Goal: Task Accomplishment & Management: Complete application form

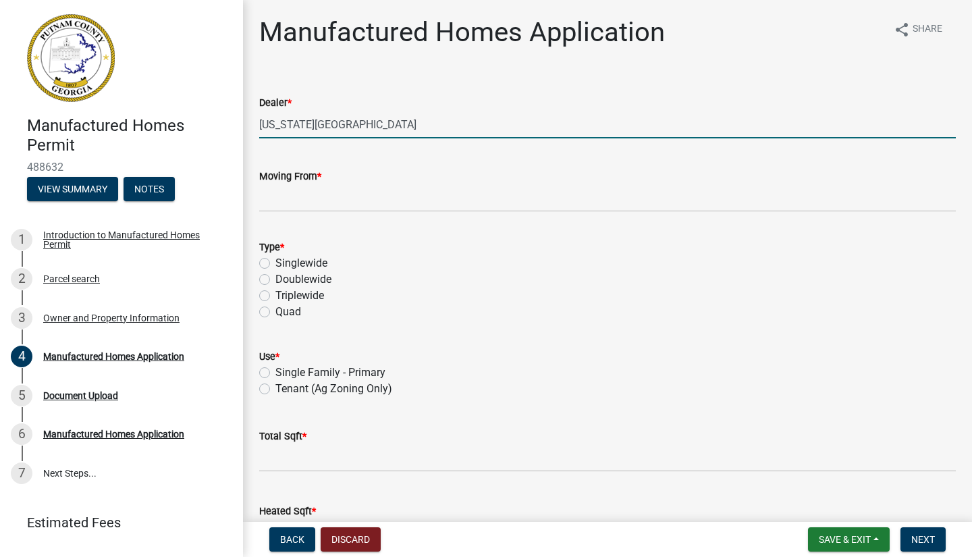
type input "[US_STATE][GEOGRAPHIC_DATA]"
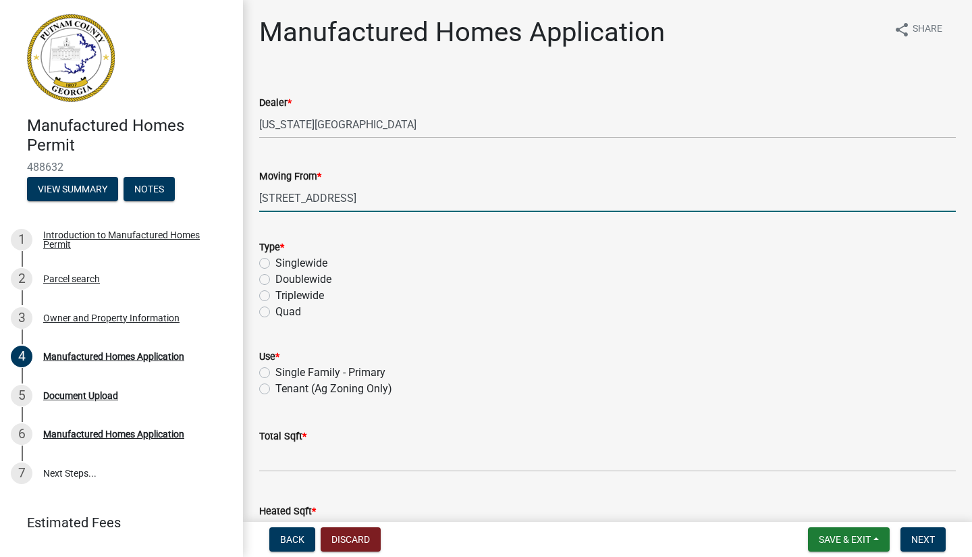
type input "[STREET_ADDRESS]"
click at [275, 279] on label "Doublewide" at bounding box center [303, 279] width 56 height 16
click at [275, 279] on input "Doublewide" at bounding box center [279, 275] width 9 height 9
radio input "true"
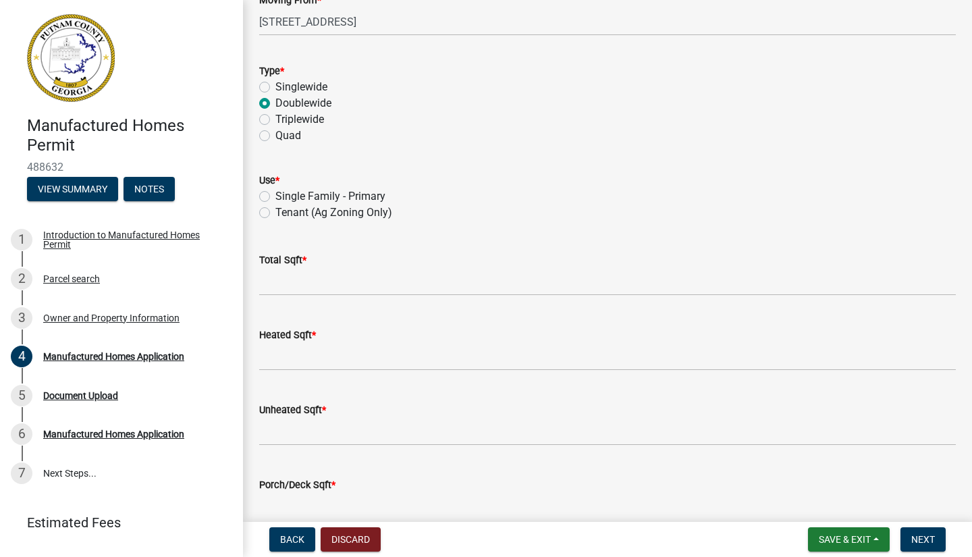
scroll to position [176, 0]
click at [275, 197] on label "Single Family - Primary" at bounding box center [330, 196] width 110 height 16
click at [275, 197] on input "Single Family - Primary" at bounding box center [279, 192] width 9 height 9
radio input "true"
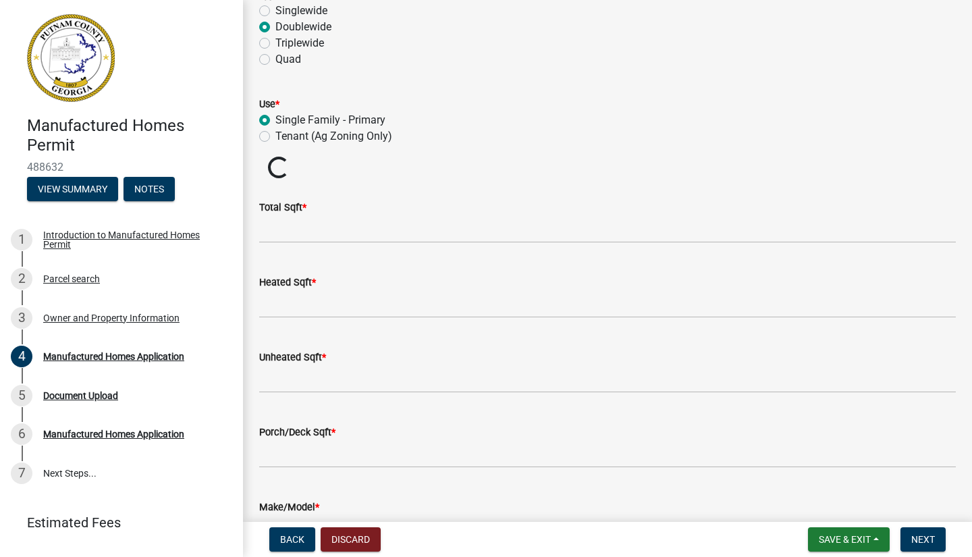
scroll to position [300, 0]
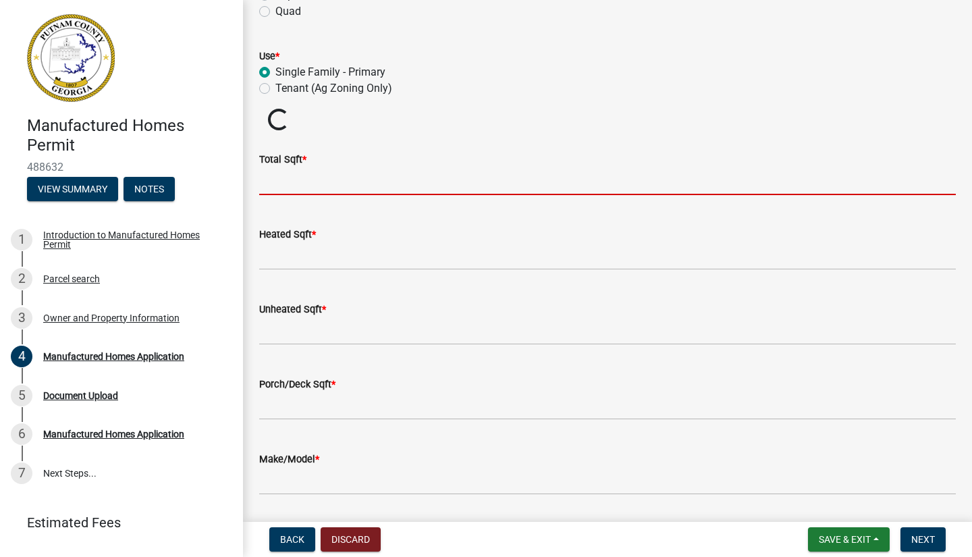
click at [267, 188] on input "text" at bounding box center [607, 181] width 696 height 28
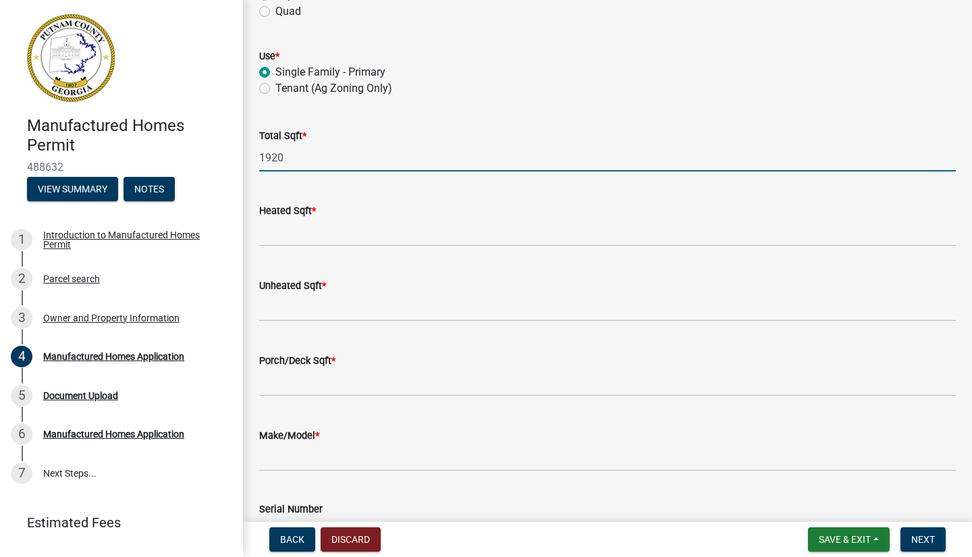
type input "1920"
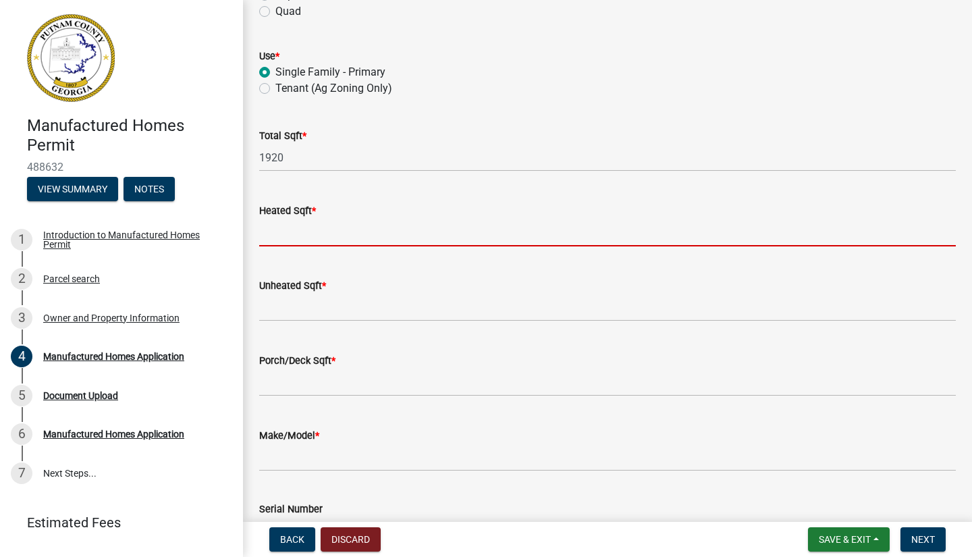
click at [274, 238] on input "text" at bounding box center [607, 233] width 696 height 28
type input "1920"
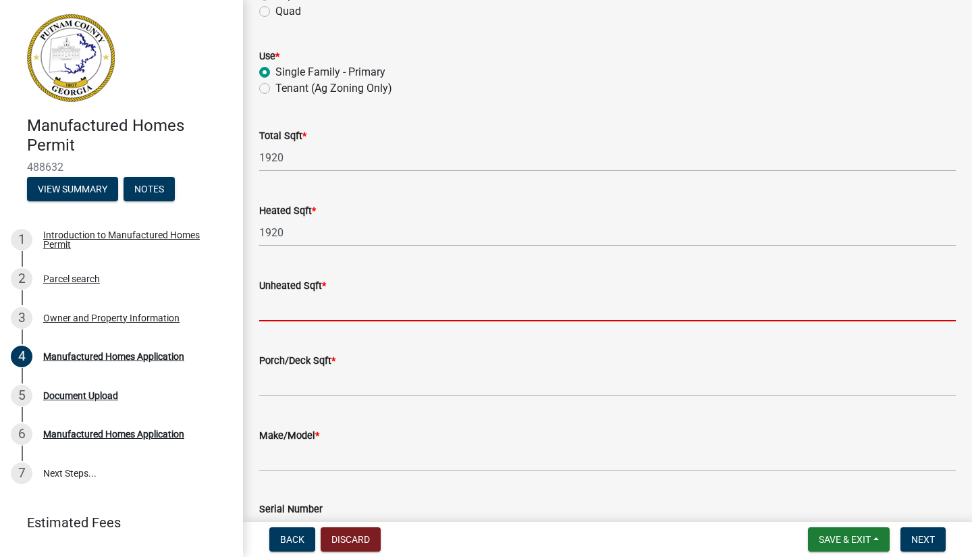
click at [291, 314] on input "text" at bounding box center [607, 308] width 696 height 28
type input "0"
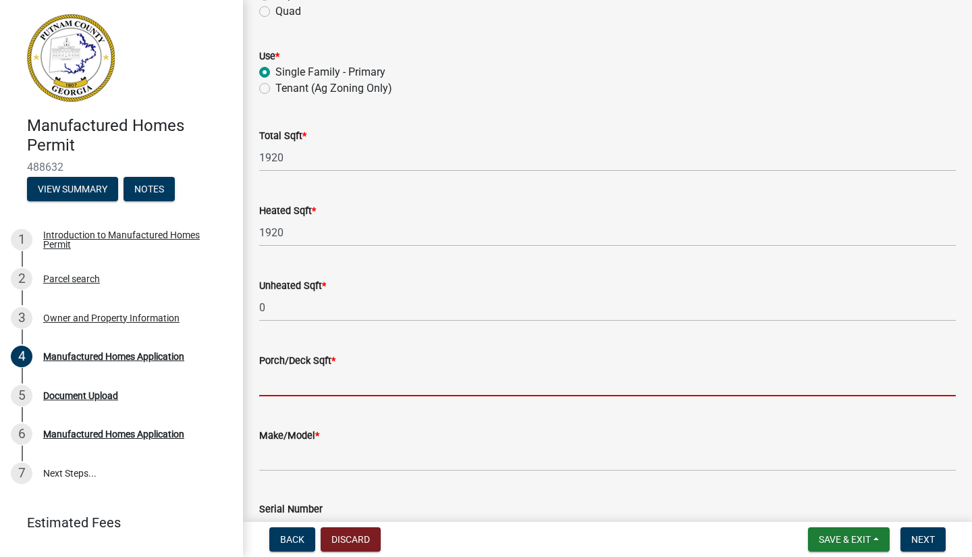
click at [290, 382] on input "text" at bounding box center [607, 382] width 696 height 28
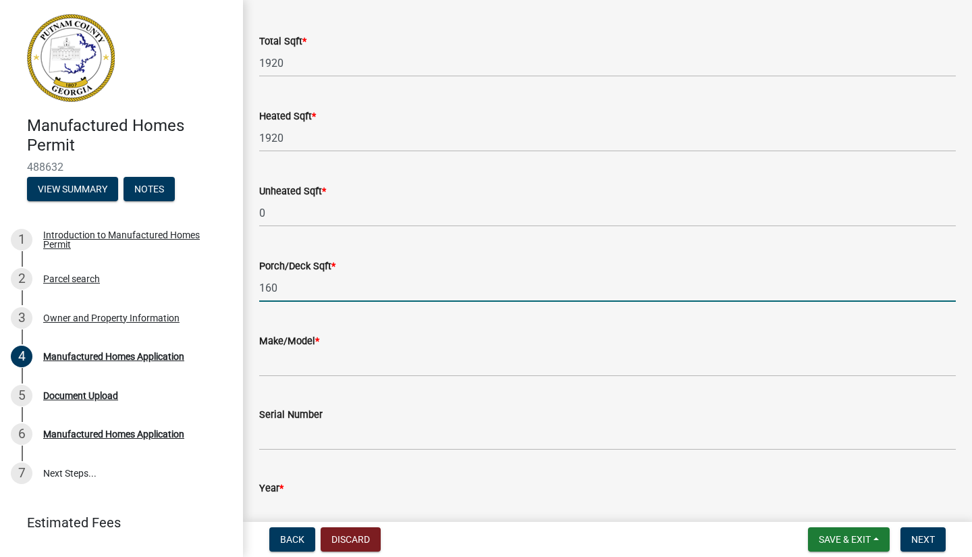
scroll to position [421, 0]
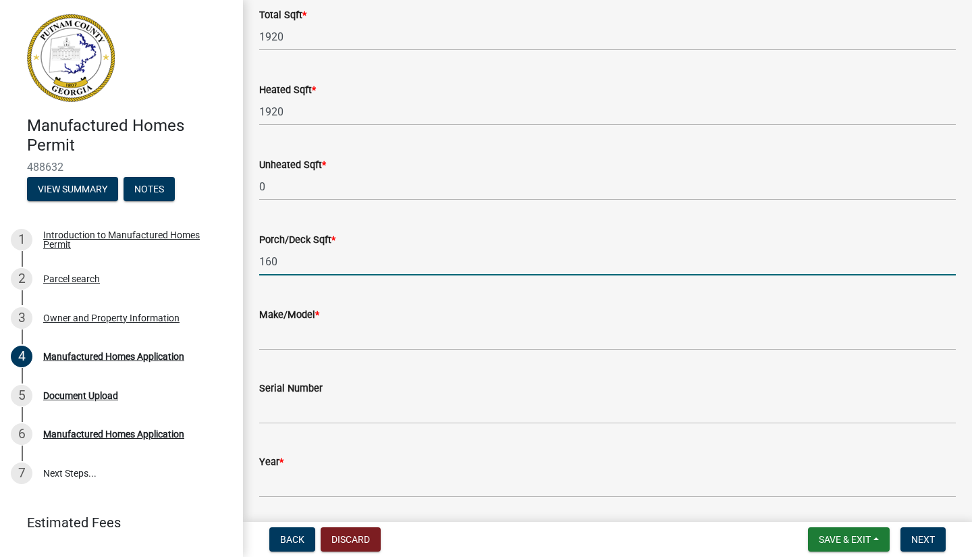
type input "160"
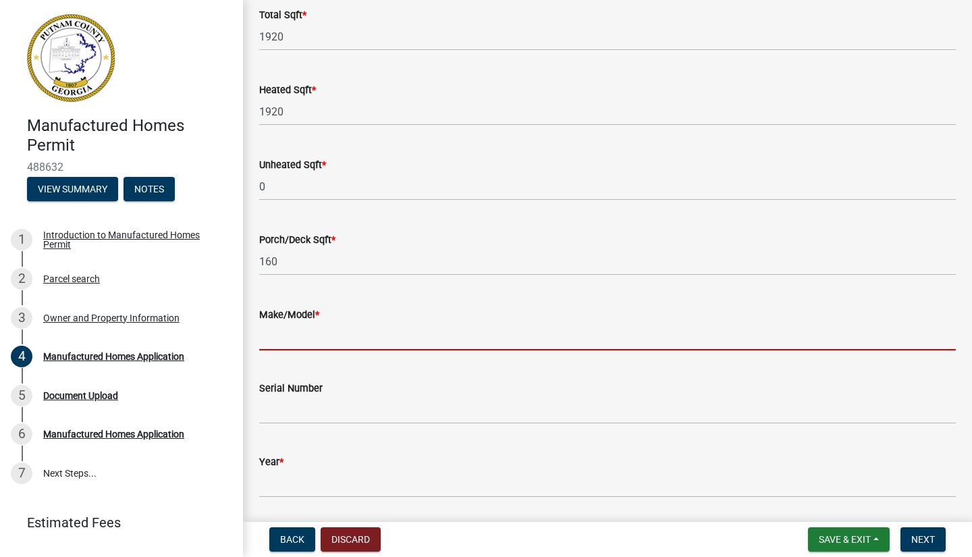
click at [278, 339] on input "Make/Model *" at bounding box center [607, 337] width 696 height 28
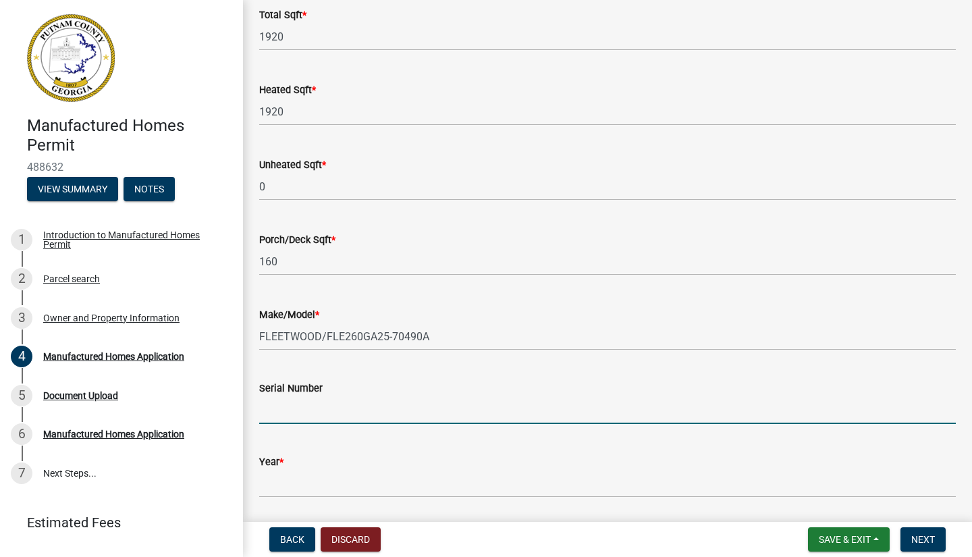
click at [285, 407] on input "Serial Number" at bounding box center [607, 410] width 696 height 28
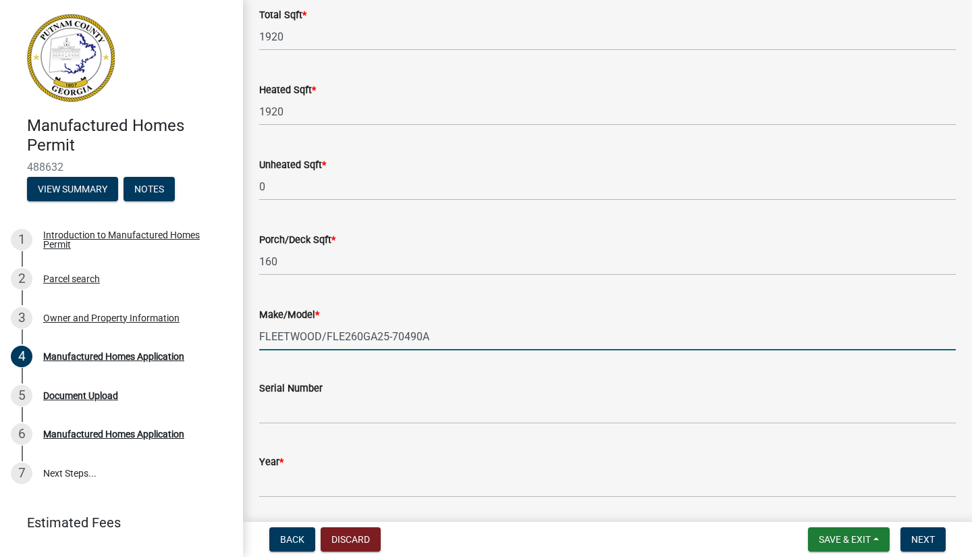
drag, startPoint x: 327, startPoint y: 337, endPoint x: 432, endPoint y: 343, distance: 105.4
click at [432, 343] on input "FLEETWOOD/FLE260GA25-70490A" at bounding box center [607, 337] width 696 height 28
type input "FLEETWOOD/"
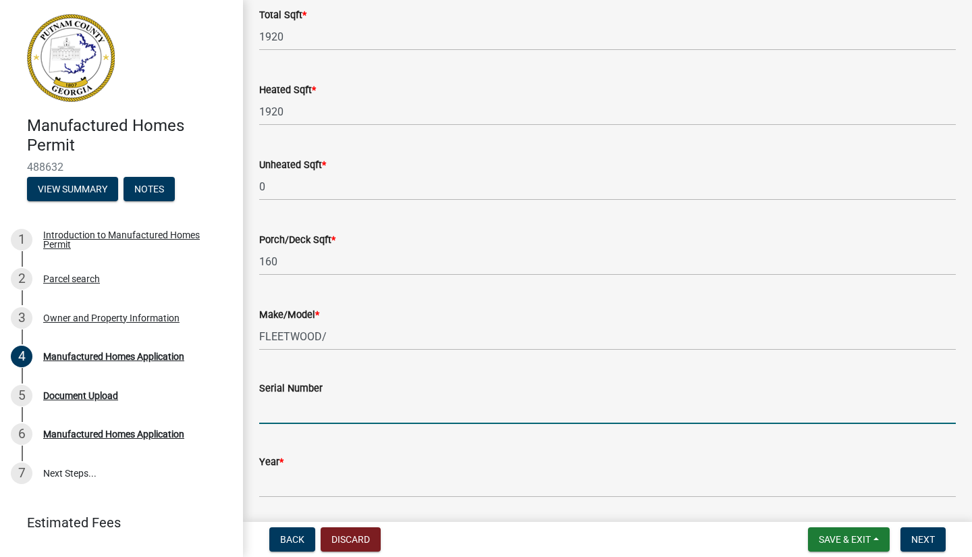
click at [269, 414] on input "Serial Number" at bounding box center [607, 410] width 696 height 28
paste input "FLE260GA25-70490A"
drag, startPoint x: 261, startPoint y: 408, endPoint x: 366, endPoint y: 409, distance: 104.6
click at [366, 409] on input "FLE260GA25-70490A" at bounding box center [607, 410] width 696 height 28
click at [372, 408] on input "FLE260GA25-70490A" at bounding box center [607, 410] width 696 height 28
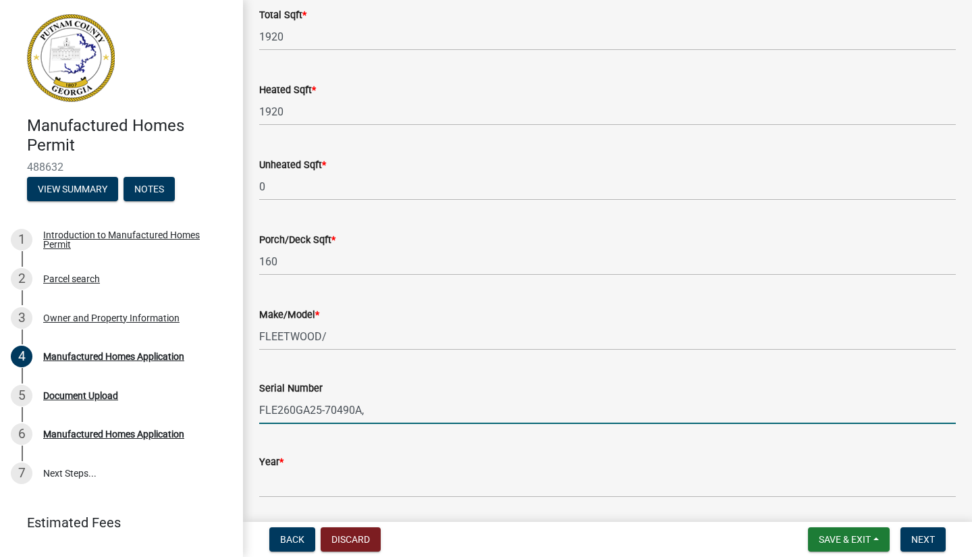
paste input "FLE260GA25-70490A"
click at [366, 410] on input "FLE260GA25-70490A,FLE260GA25-70490B" at bounding box center [607, 410] width 696 height 28
type input "FLE260GA25-70490A, FLE260GA25-70490B"
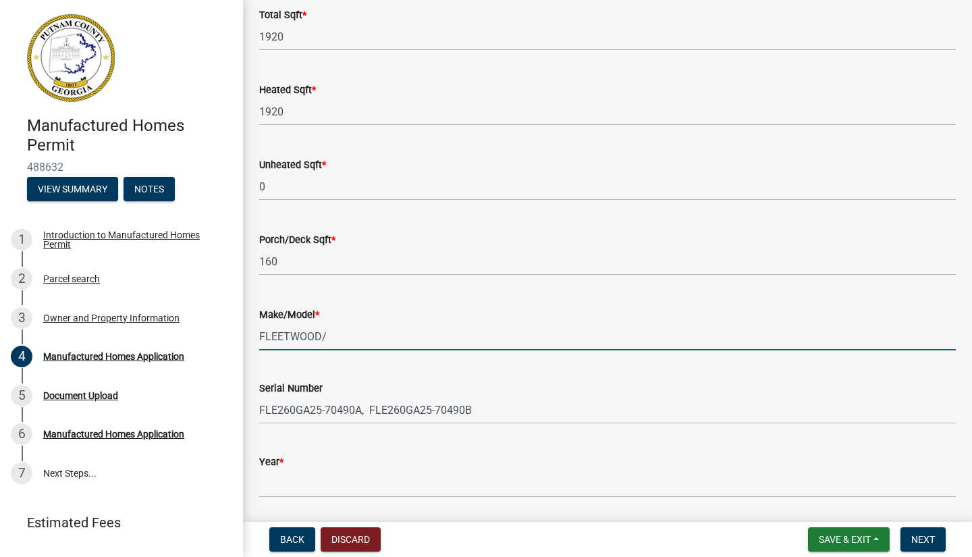
click at [327, 333] on input "FLEETWOOD/" at bounding box center [607, 337] width 696 height 28
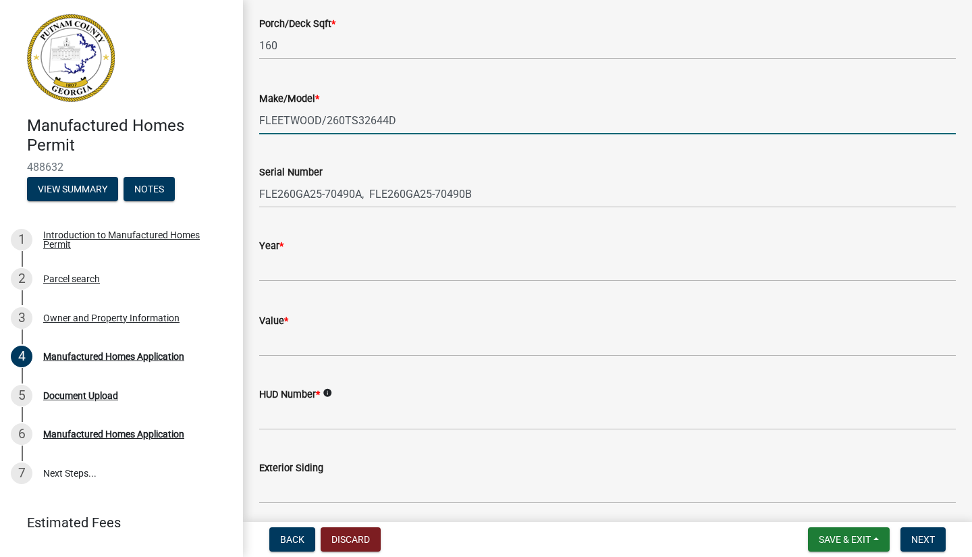
scroll to position [638, 0]
type input "FLEETWOOD/260TS32644D"
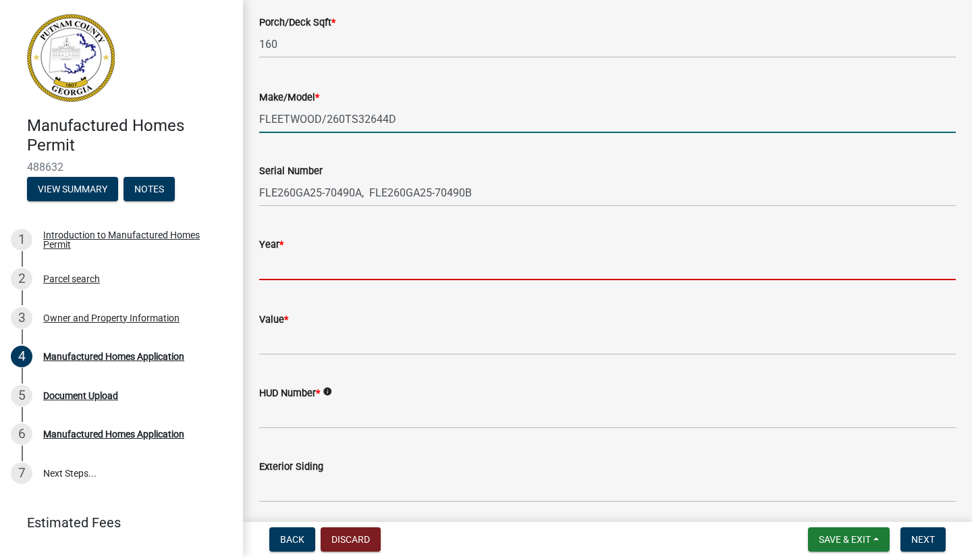
click at [273, 264] on input "text" at bounding box center [607, 266] width 696 height 28
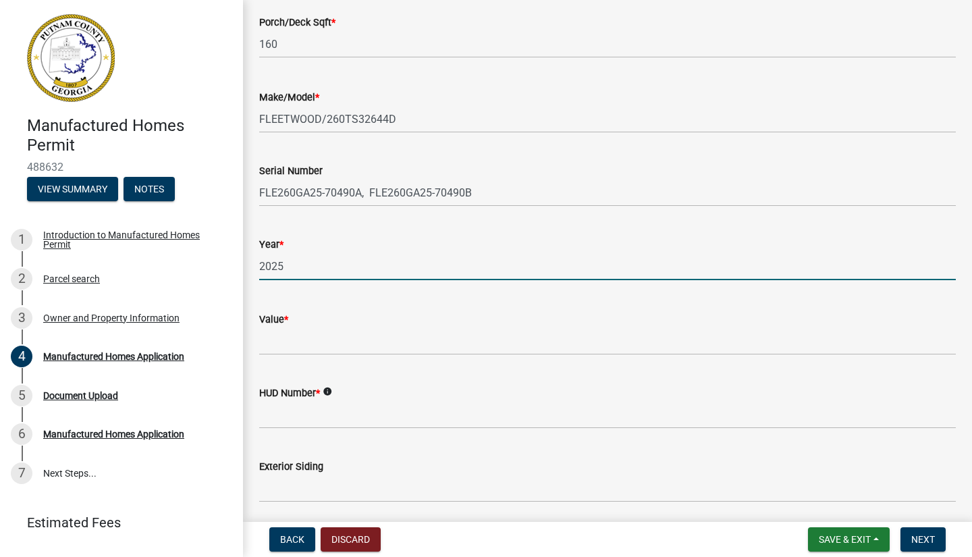
type input "2025"
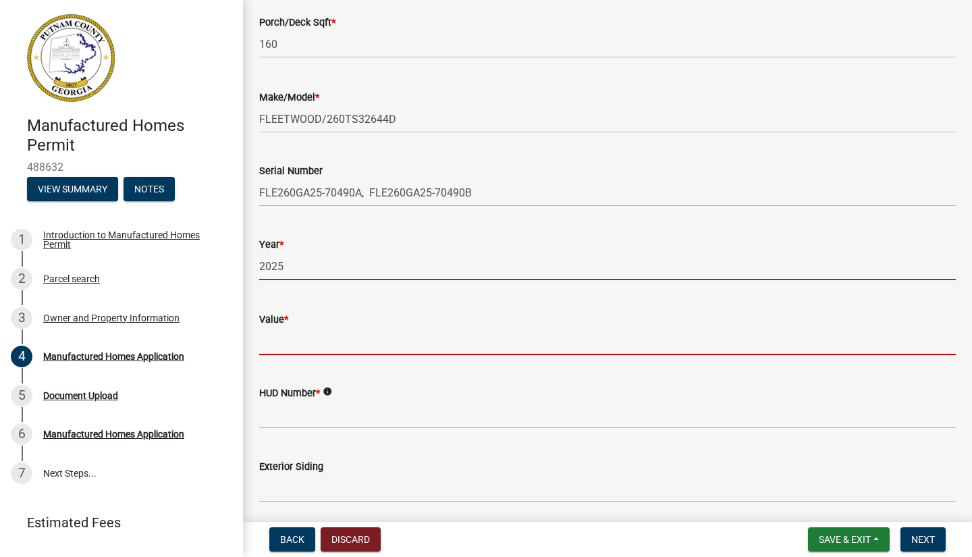
click at [280, 345] on input "Value *" at bounding box center [607, 341] width 696 height 28
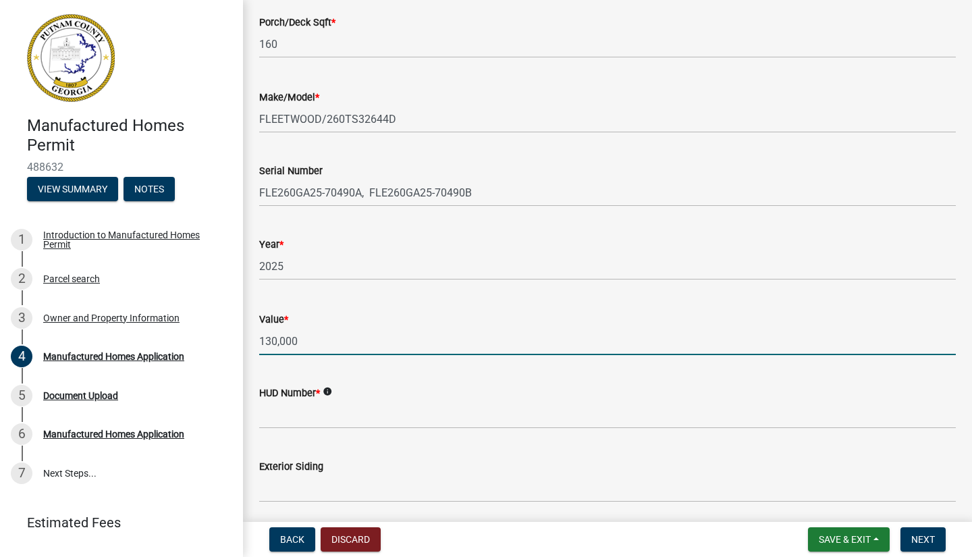
type input "130,000"
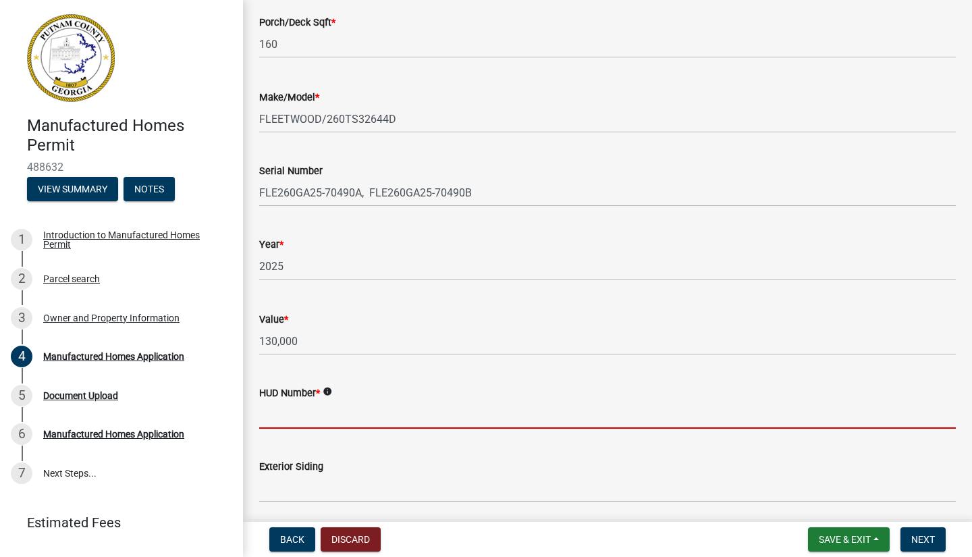
click at [266, 419] on input "HUD Number *" at bounding box center [607, 415] width 696 height 28
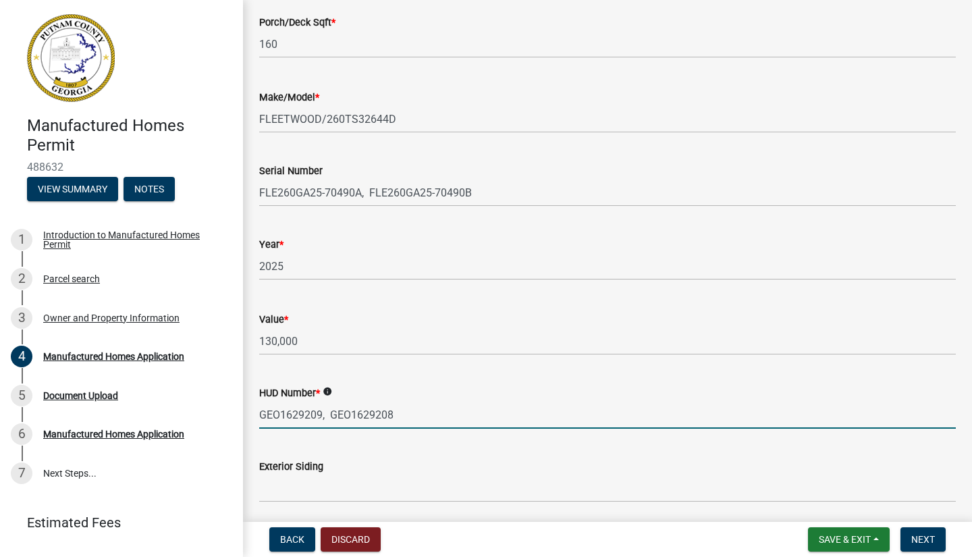
scroll to position [925, 0]
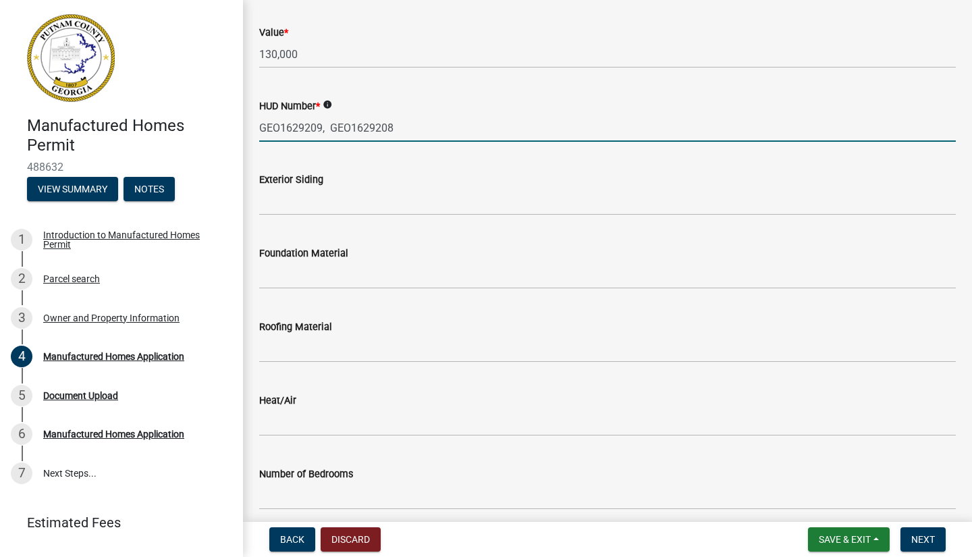
type input "GEO1629209, GEO1629208"
click at [308, 208] on input "Exterior Siding" at bounding box center [607, 202] width 696 height 28
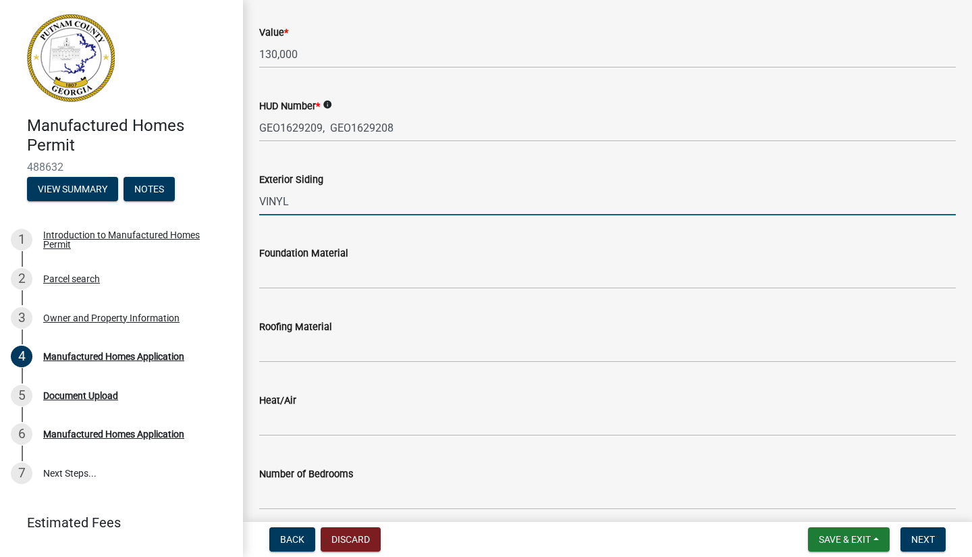
type input "VINYL"
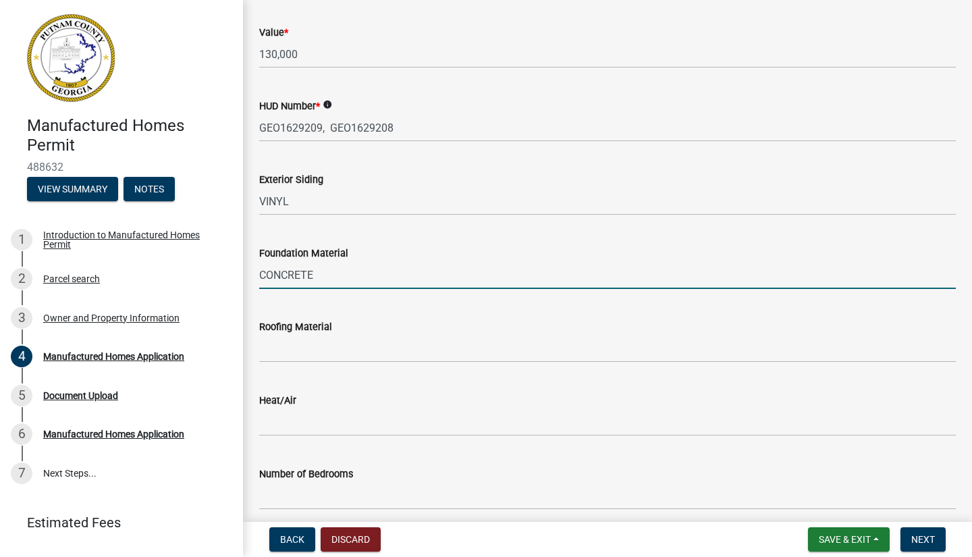
type input "CONCRETE"
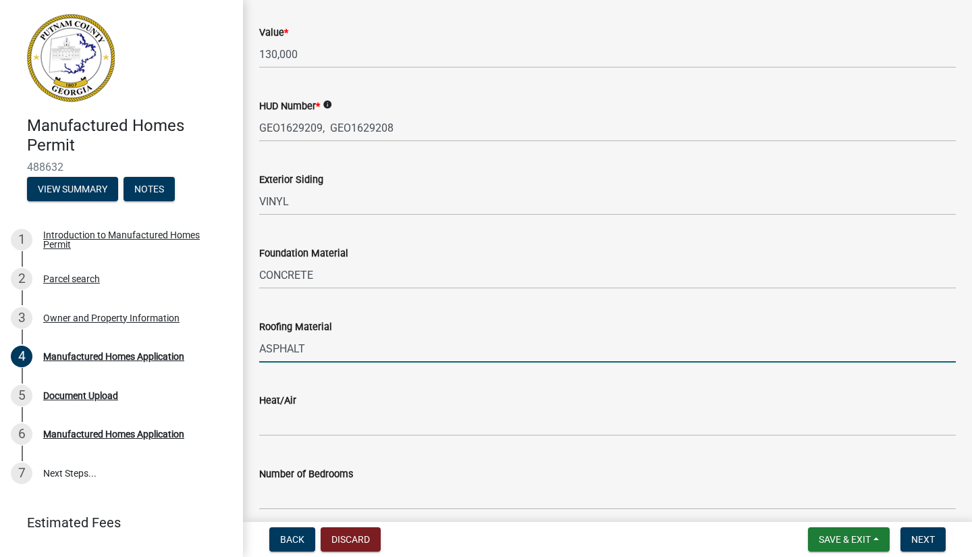
type input "ASPHALT"
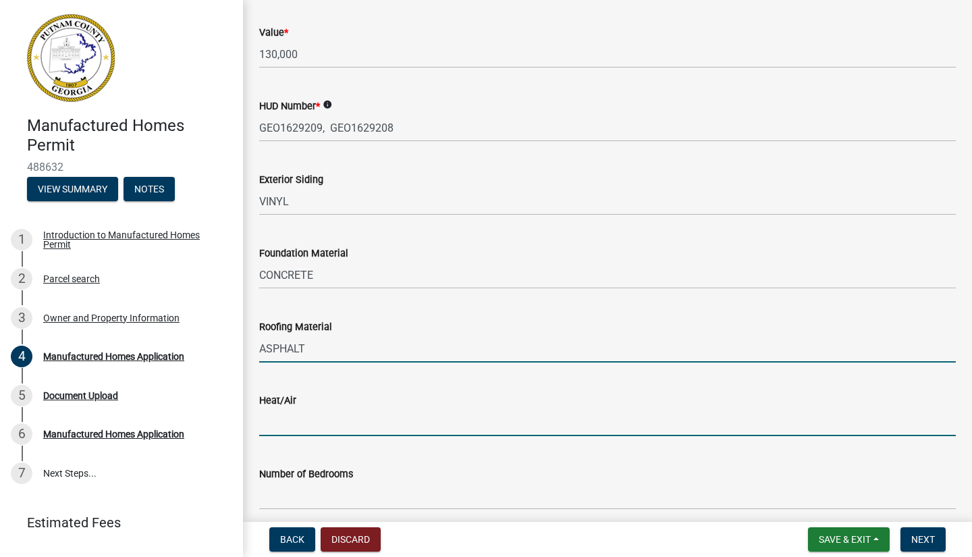
click at [304, 428] on input "Heat/Air" at bounding box center [607, 422] width 696 height 28
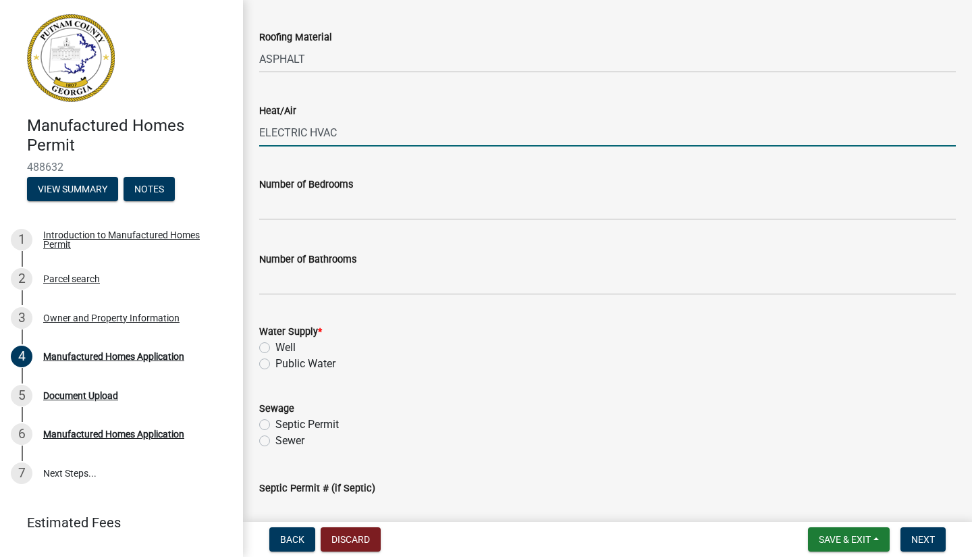
scroll to position [1216, 0]
type input "ELECTRIC HVAC"
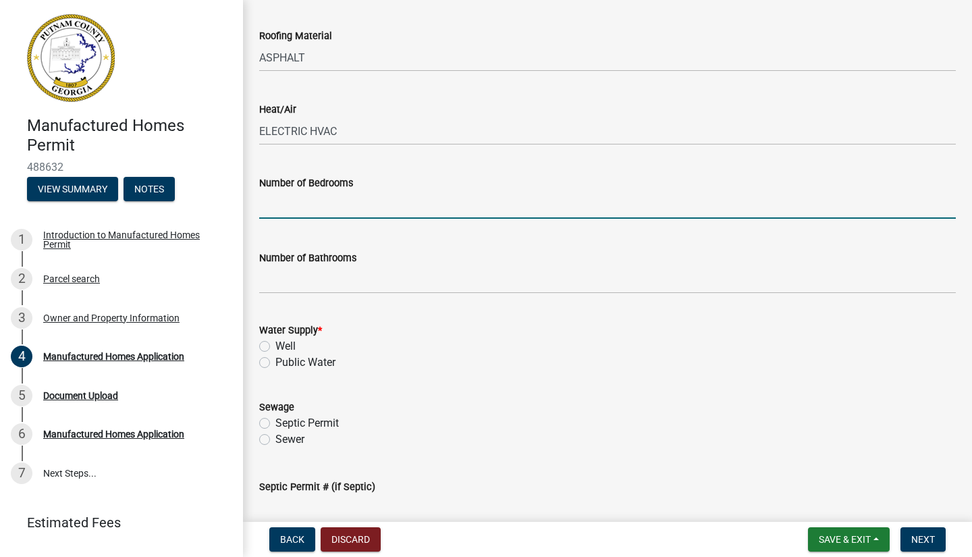
click at [310, 208] on input "text" at bounding box center [607, 205] width 696 height 28
type input "4"
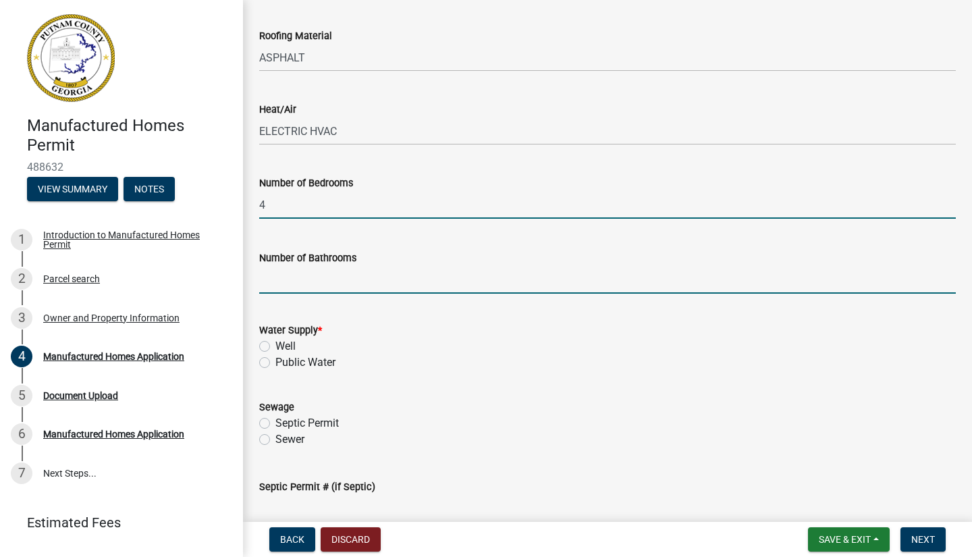
click at [299, 283] on input "text" at bounding box center [607, 280] width 696 height 28
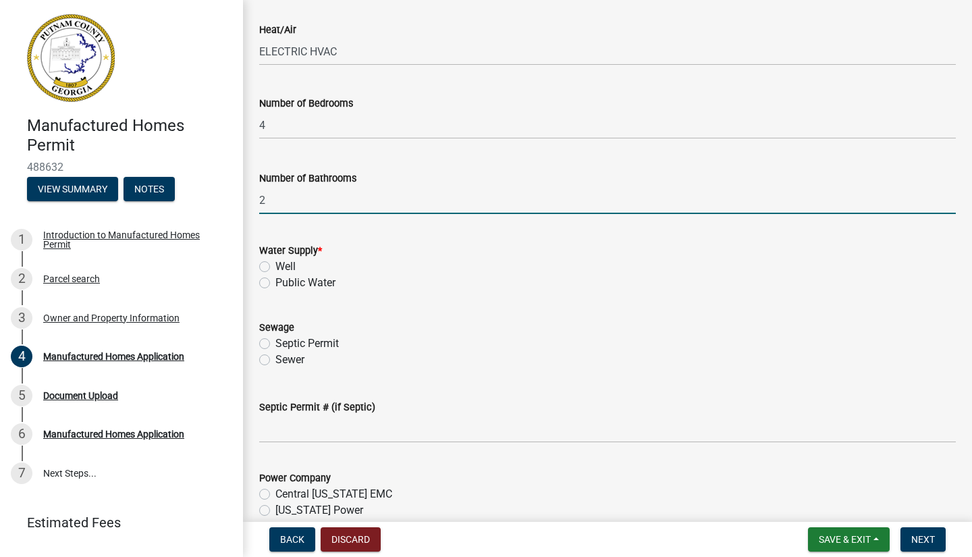
type input "2"
click at [275, 281] on label "Public Water" at bounding box center [305, 283] width 60 height 16
click at [275, 281] on input "Public Water" at bounding box center [279, 279] width 9 height 9
radio input "true"
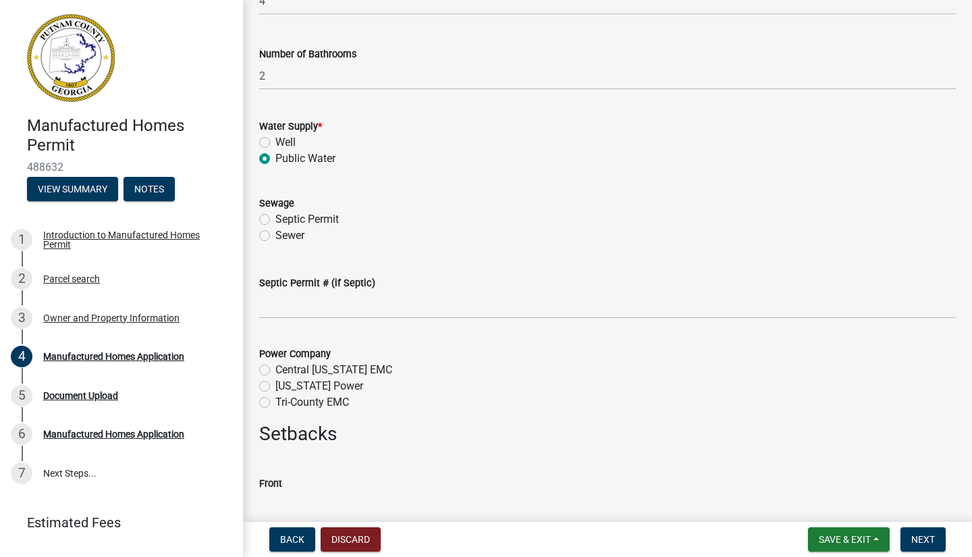
scroll to position [1421, 0]
click at [275, 218] on label "Septic Permit" at bounding box center [306, 218] width 63 height 16
click at [275, 218] on input "Septic Permit" at bounding box center [279, 214] width 9 height 9
radio input "true"
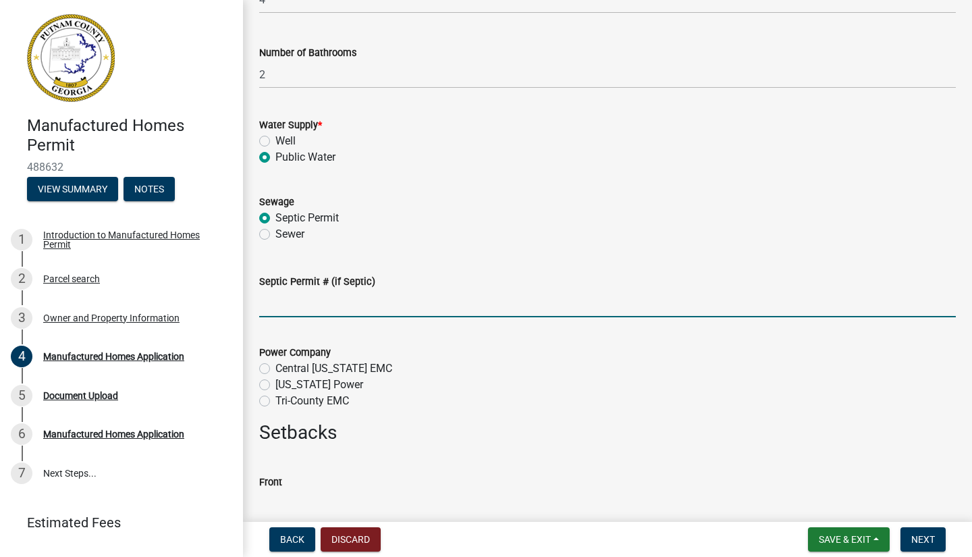
click at [273, 302] on input "Septic Permit # (if Septic)" at bounding box center [607, 303] width 696 height 28
type input "OSC11703148"
click at [275, 401] on label "Tri-County EMC" at bounding box center [312, 401] width 74 height 16
click at [275, 401] on input "Tri-County EMC" at bounding box center [279, 397] width 9 height 9
radio input "true"
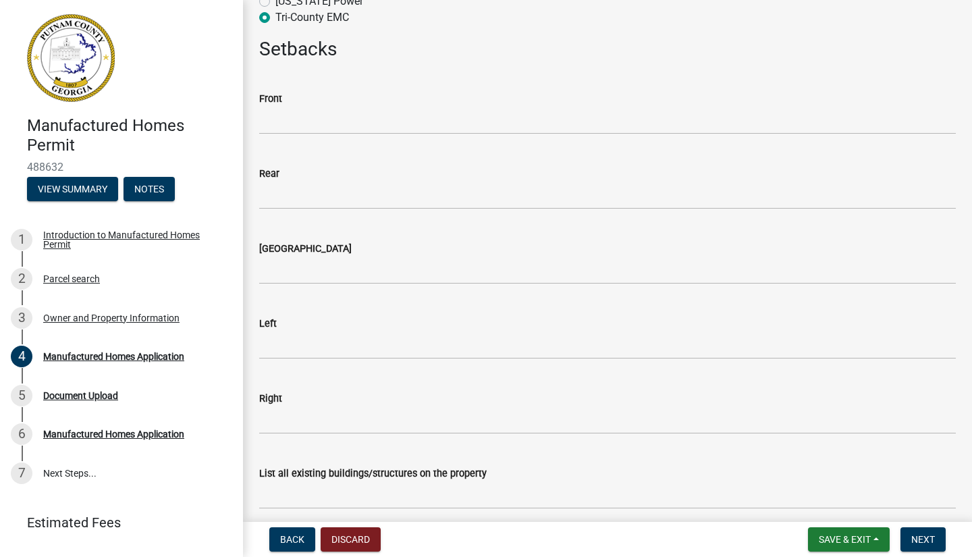
scroll to position [1804, 0]
click at [339, 122] on input "text" at bounding box center [607, 121] width 696 height 28
type input "250"
type input "427"
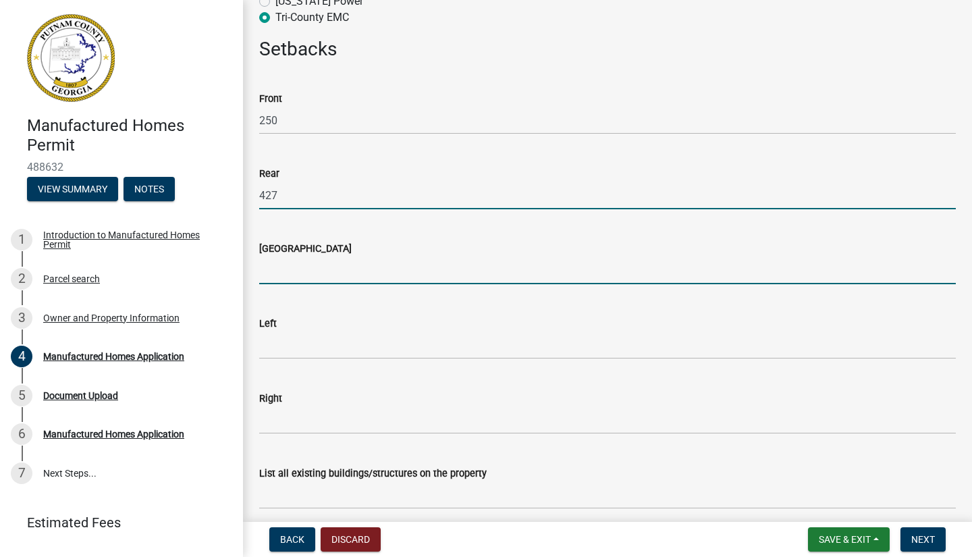
click at [300, 264] on input "text" at bounding box center [607, 270] width 696 height 28
type input "25"
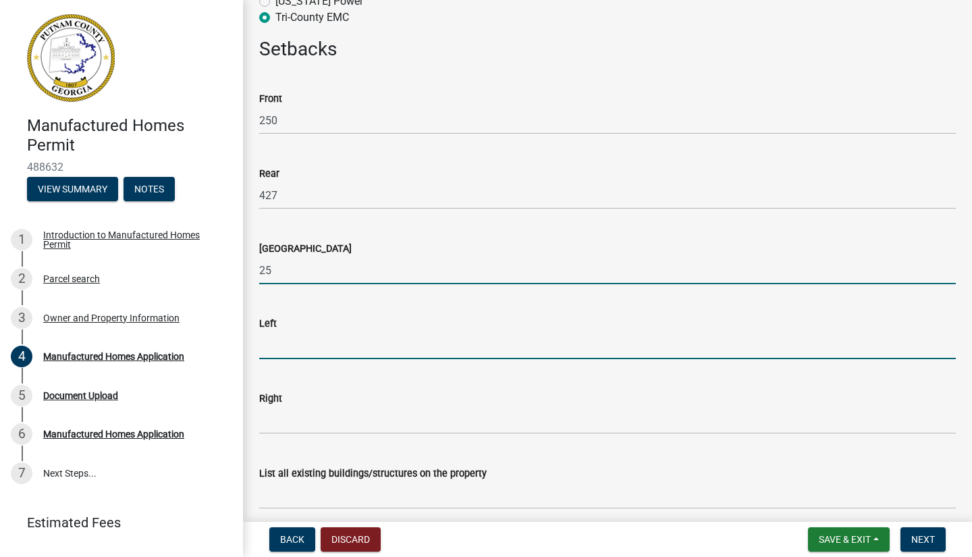
click at [298, 354] on input "text" at bounding box center [607, 345] width 696 height 28
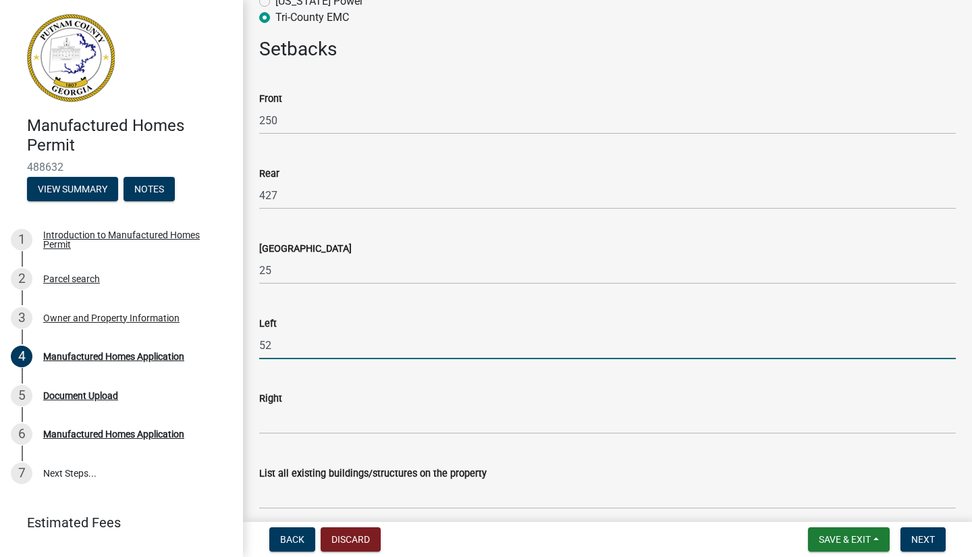
type input "52"
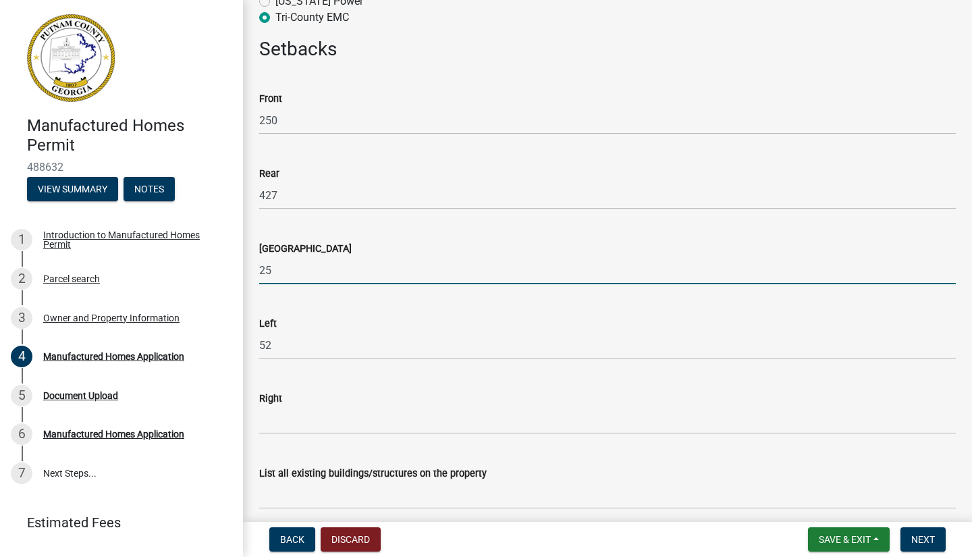
click at [302, 263] on input "25" at bounding box center [607, 270] width 696 height 28
type input "2"
click at [277, 341] on input "52" at bounding box center [607, 345] width 696 height 28
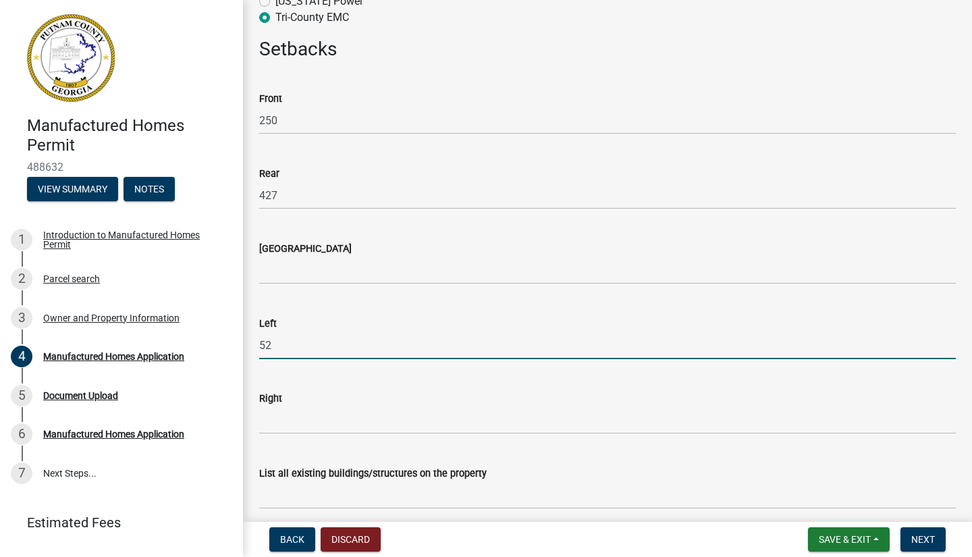
type input "5"
type input "25"
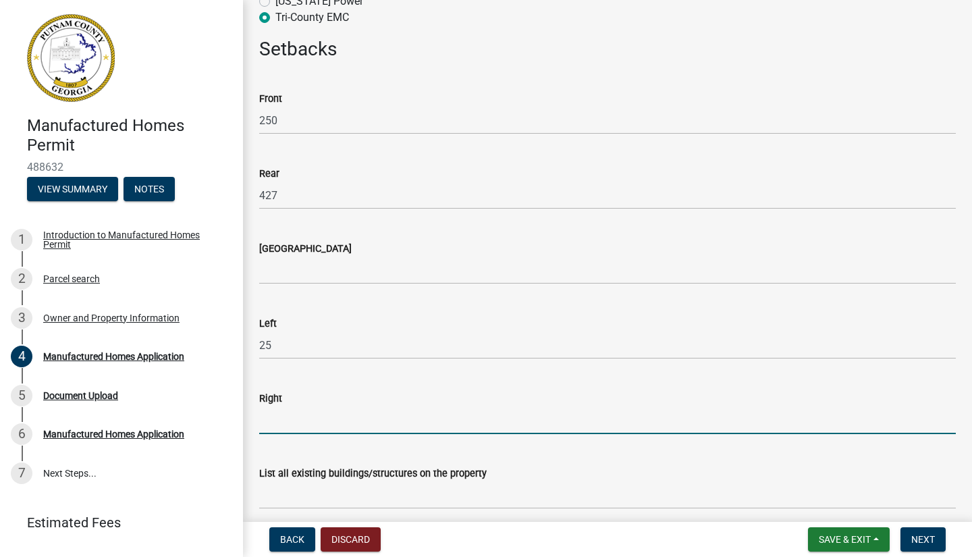
click at [272, 422] on input "text" at bounding box center [607, 420] width 696 height 28
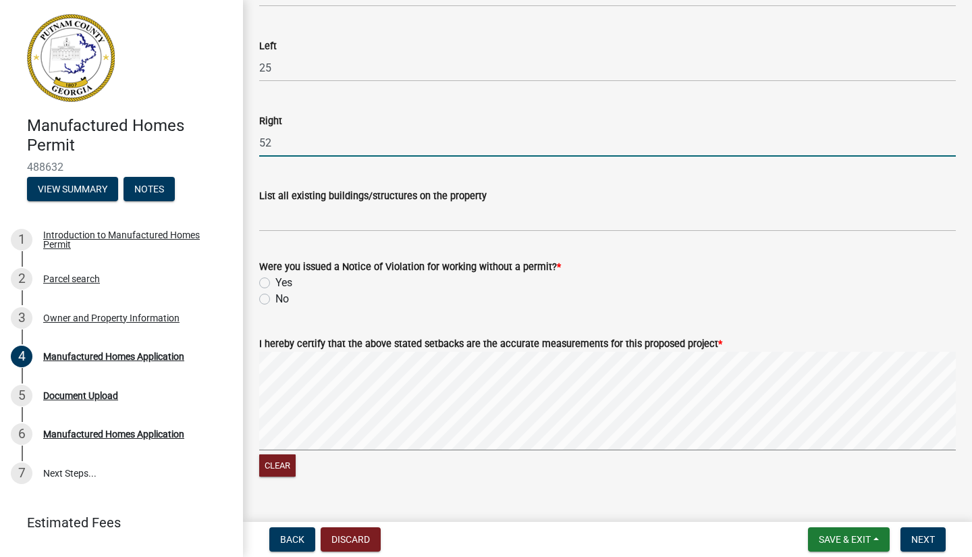
scroll to position [2095, 0]
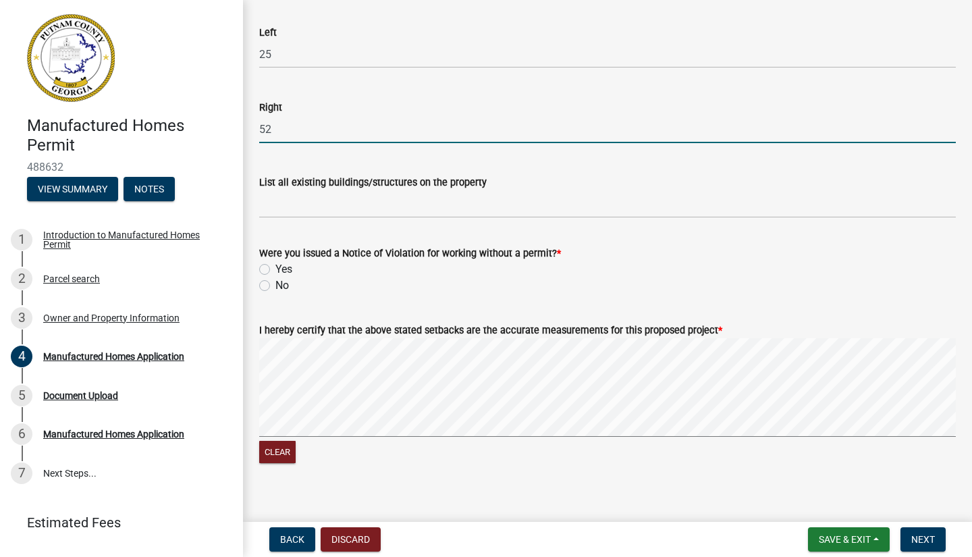
type input "52"
click at [298, 206] on input "List all existing buildings/structures on the property" at bounding box center [607, 204] width 696 height 28
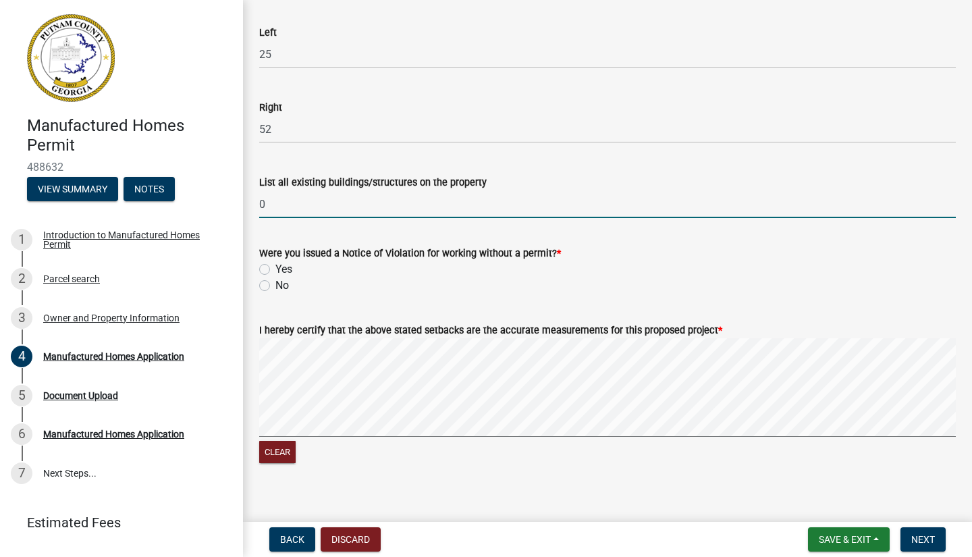
type input "0"
click at [275, 287] on label "No" at bounding box center [281, 285] width 13 height 16
click at [275, 286] on input "No" at bounding box center [279, 281] width 9 height 9
radio input "true"
click at [551, 441] on div "Clear" at bounding box center [607, 402] width 696 height 128
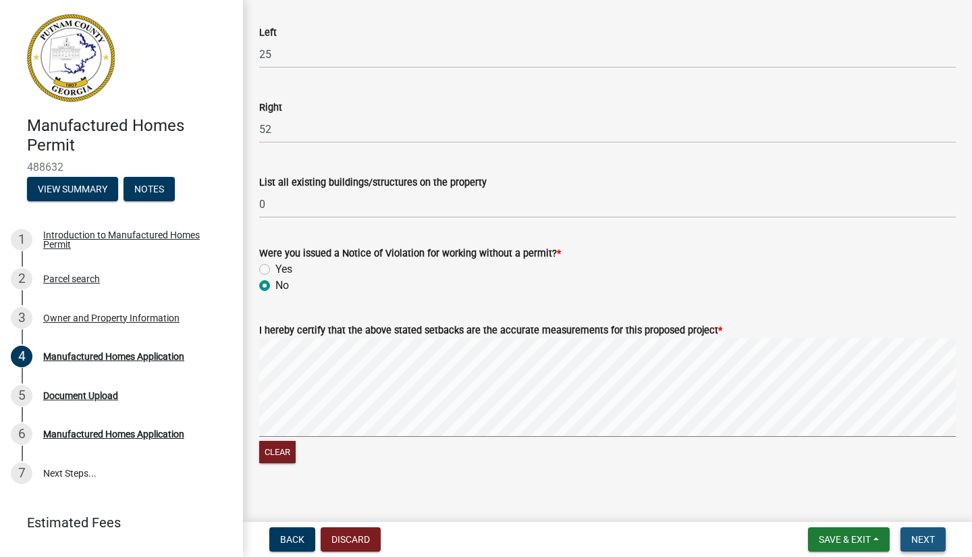
click at [916, 532] on button "Next" at bounding box center [922, 539] width 45 height 24
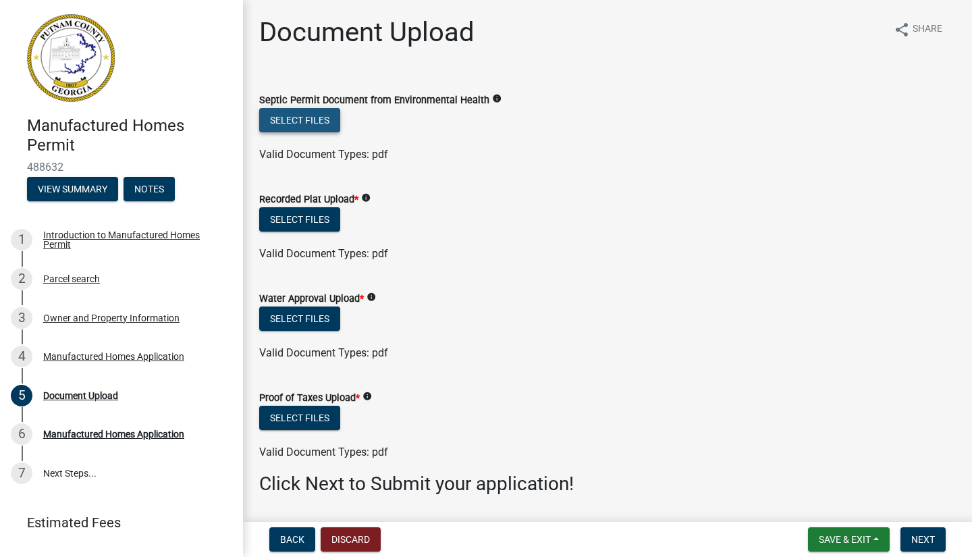
click at [300, 119] on button "Select files" at bounding box center [299, 120] width 81 height 24
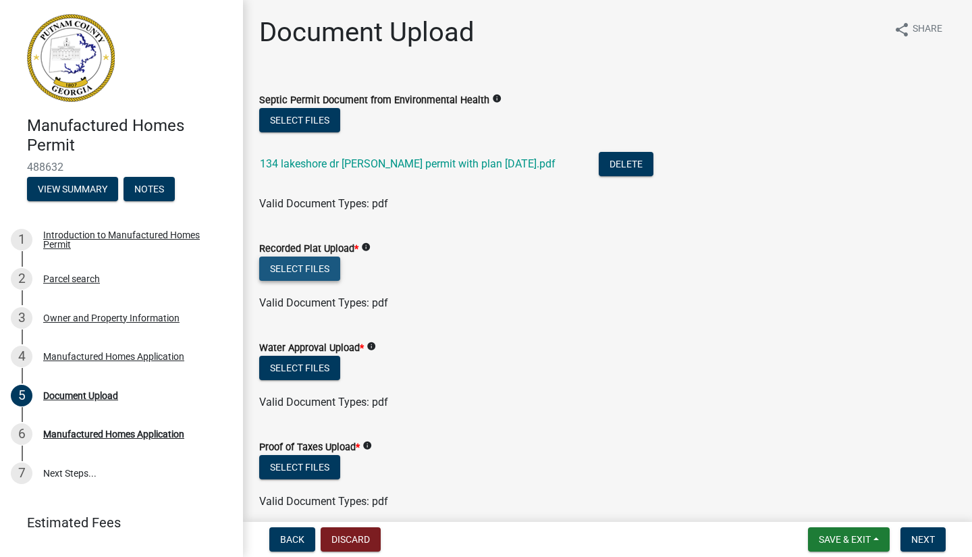
click at [293, 268] on button "Select files" at bounding box center [299, 268] width 81 height 24
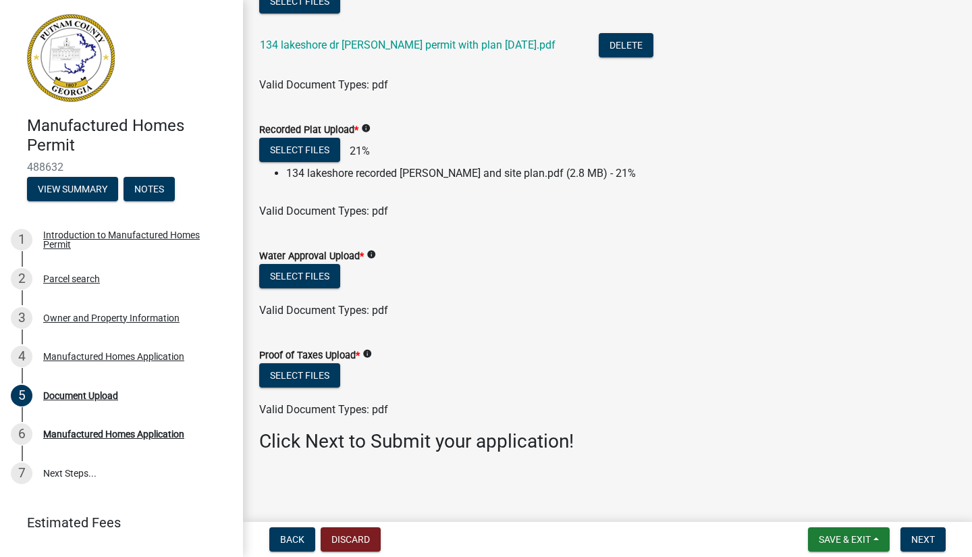
scroll to position [118, 0]
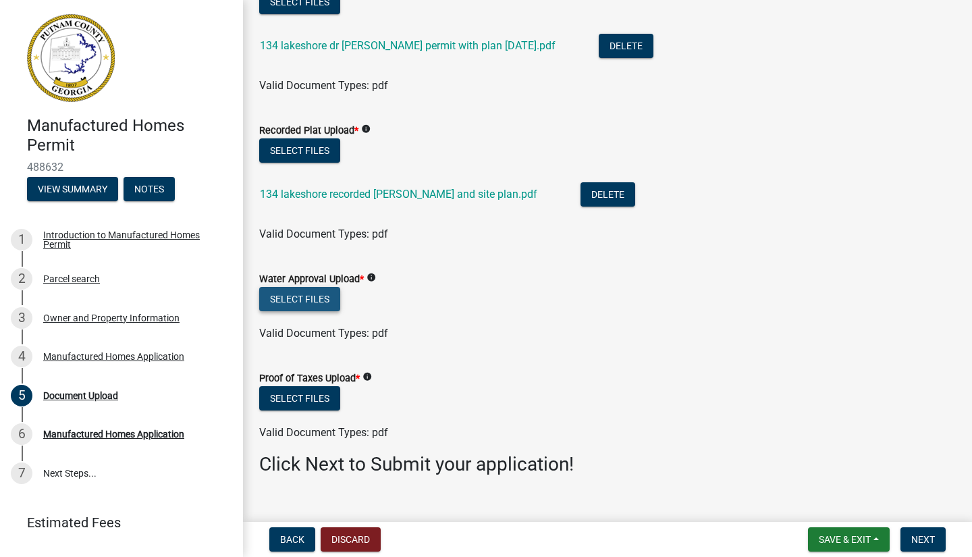
click at [296, 299] on button "Select files" at bounding box center [299, 299] width 81 height 24
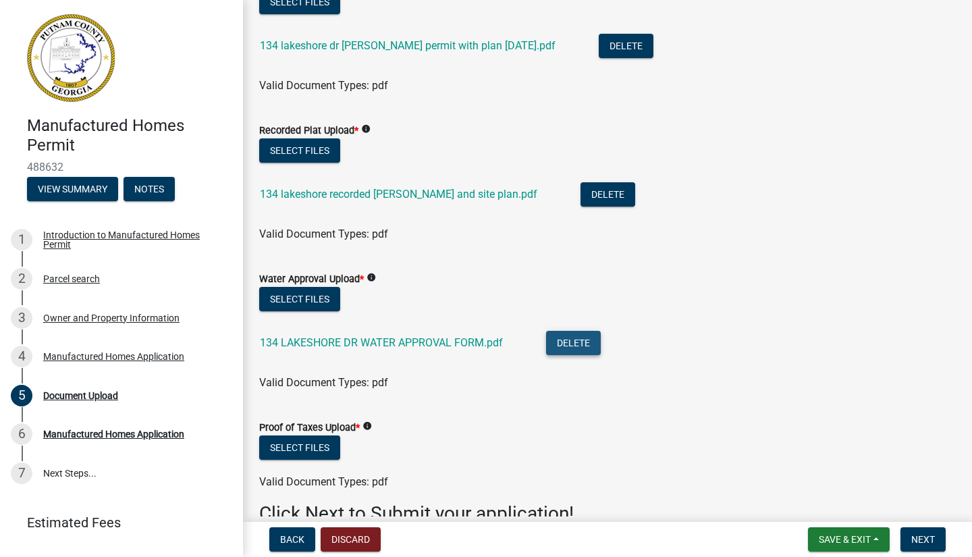
click at [571, 343] on button "Delete" at bounding box center [573, 343] width 55 height 24
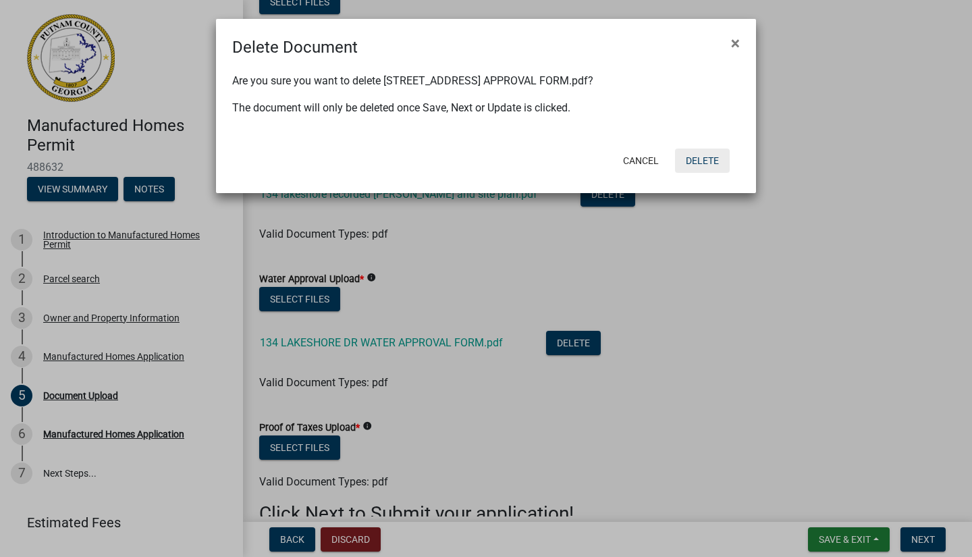
click at [707, 163] on button "Delete" at bounding box center [702, 160] width 55 height 24
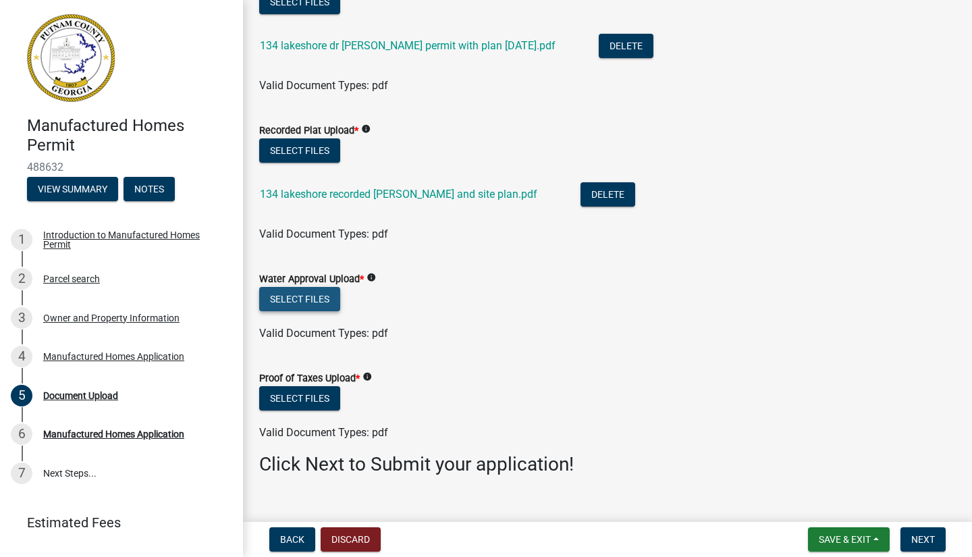
click at [302, 305] on button "Select files" at bounding box center [299, 299] width 81 height 24
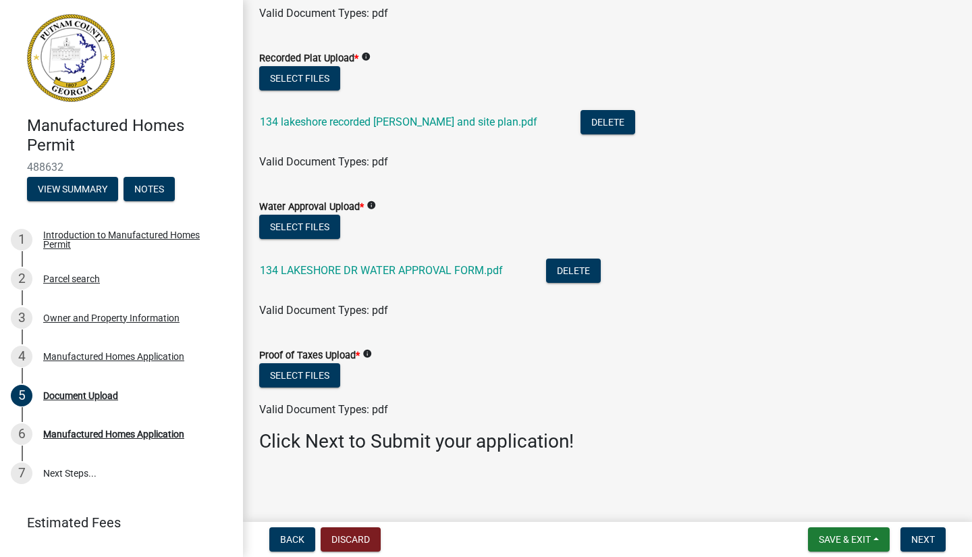
scroll to position [190, 0]
click at [303, 379] on button "Select files" at bounding box center [299, 376] width 81 height 24
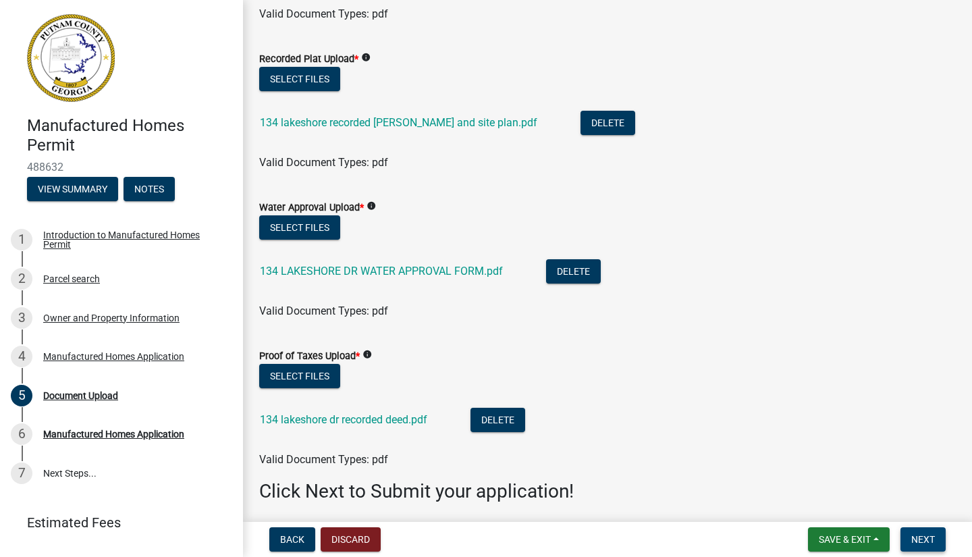
click at [924, 539] on span "Next" at bounding box center [923, 539] width 24 height 11
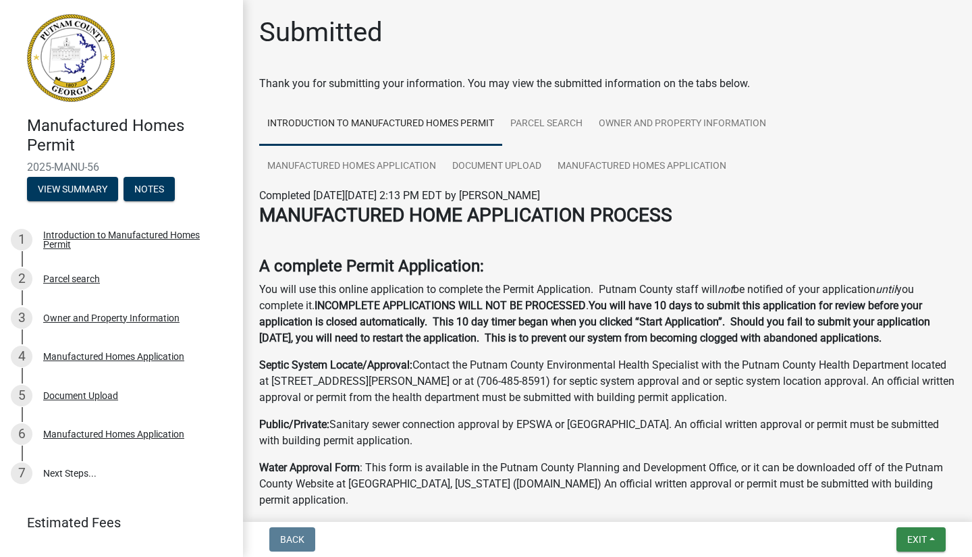
click at [924, 539] on span "Exit" at bounding box center [917, 539] width 20 height 11
click at [889, 505] on button "Save & Exit" at bounding box center [892, 504] width 108 height 32
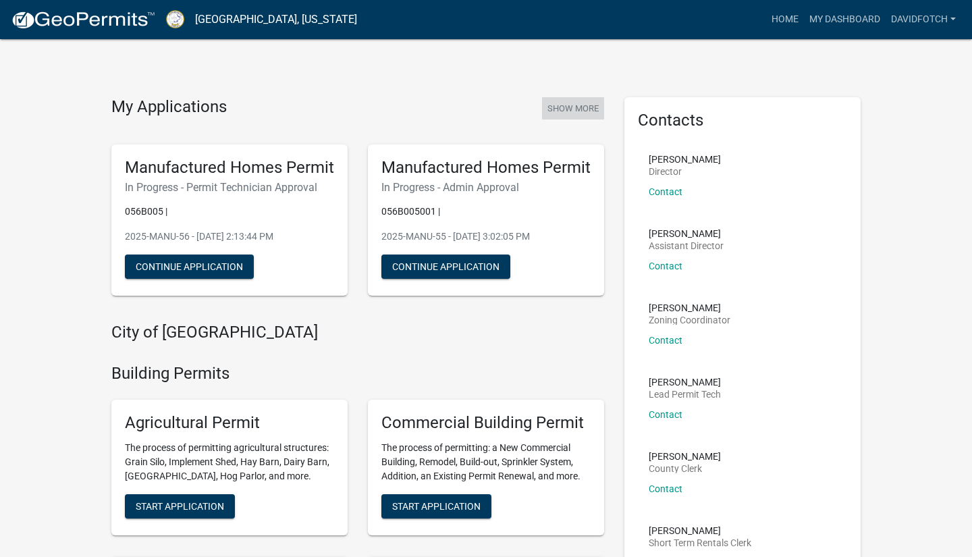
click at [583, 103] on button "Show More" at bounding box center [573, 108] width 62 height 22
